Goal: Task Accomplishment & Management: Complete application form

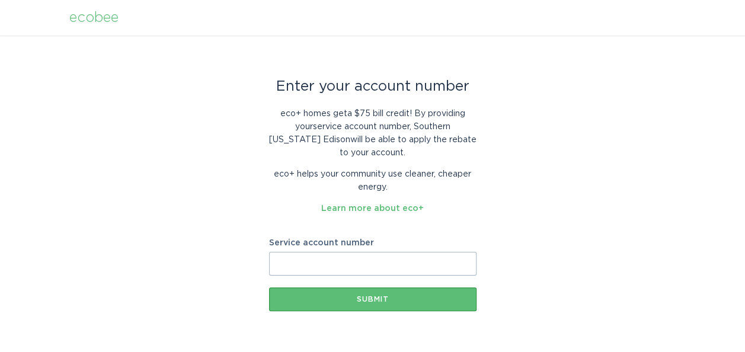
click at [377, 261] on input "Service account number" at bounding box center [373, 264] width 208 height 24
paste input "700085208480"
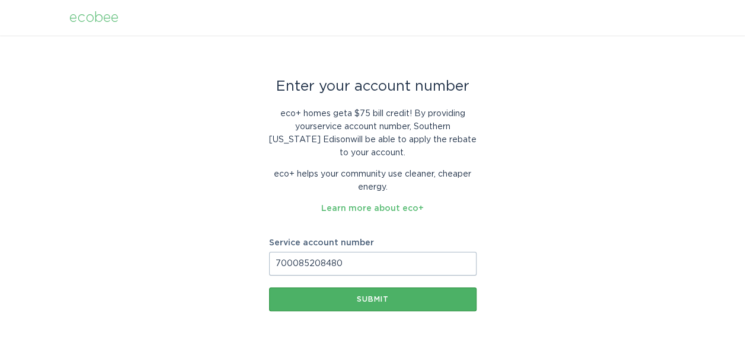
type input "700085208480"
click at [374, 301] on div "Submit" at bounding box center [373, 299] width 196 height 7
